Goal: Information Seeking & Learning: Learn about a topic

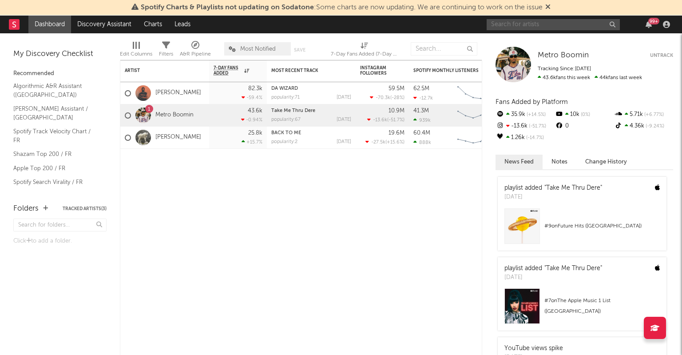
click at [536, 24] on input "text" at bounding box center [553, 24] width 133 height 11
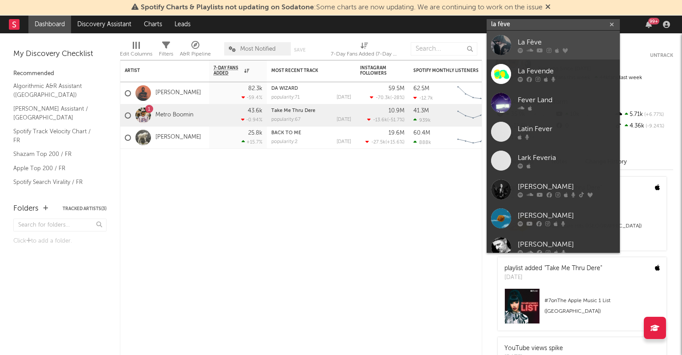
type input "la fève"
click at [519, 39] on div "La Fève" at bounding box center [567, 42] width 98 height 11
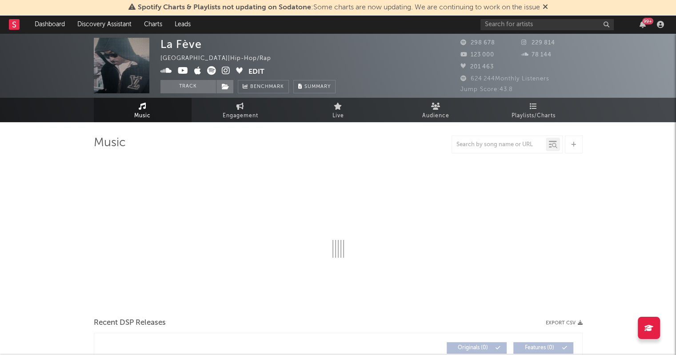
select select "6m"
